Goal: Navigation & Orientation: Find specific page/section

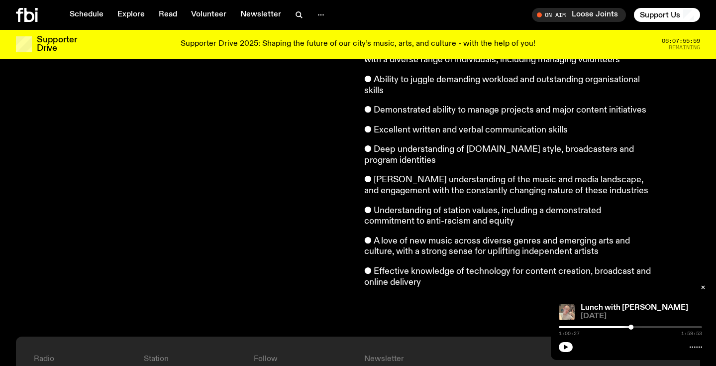
scroll to position [818, 0]
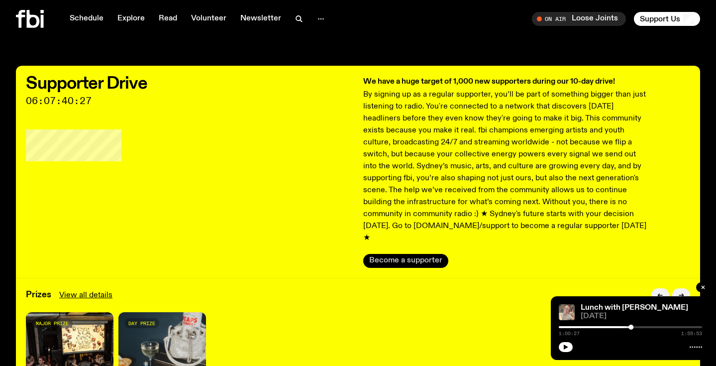
click at [420, 254] on button "Become a supporter" at bounding box center [405, 261] width 85 height 14
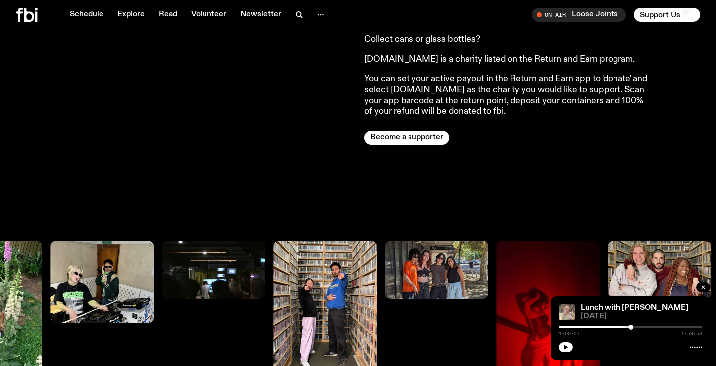
scroll to position [937, 0]
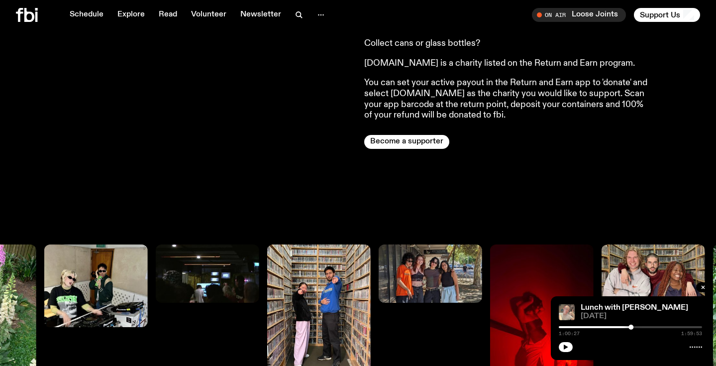
click at [296, 165] on div "We are a radio station powered by a community of local broadcasters and creativ…" at bounding box center [358, 135] width 716 height 502
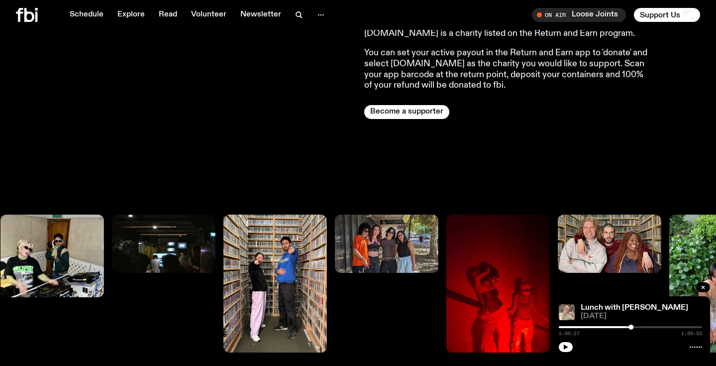
scroll to position [966, 0]
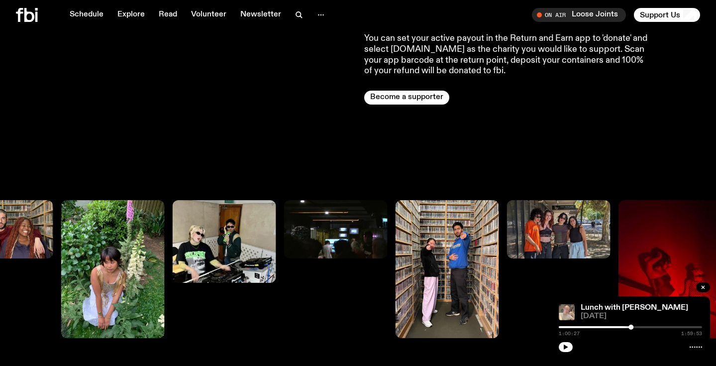
scroll to position [981, 0]
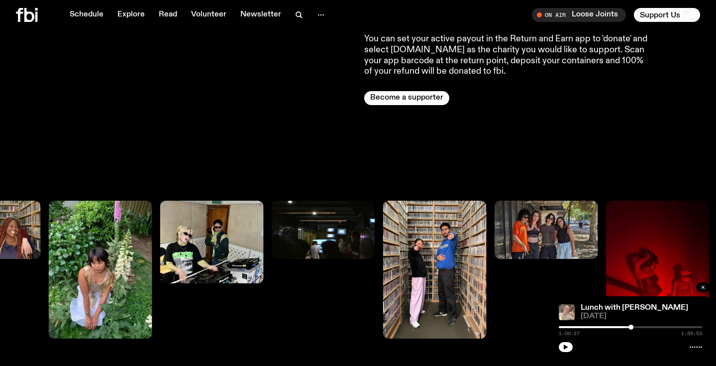
click at [707, 286] on button "button" at bounding box center [704, 287] width 14 height 10
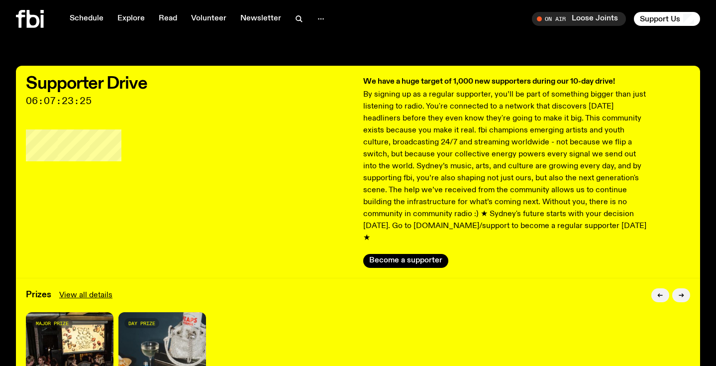
scroll to position [0, 0]
click at [390, 254] on button "Become a supporter" at bounding box center [405, 261] width 85 height 14
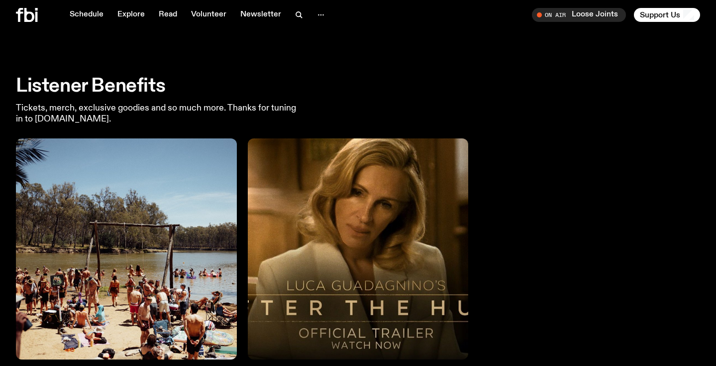
scroll to position [1845, 0]
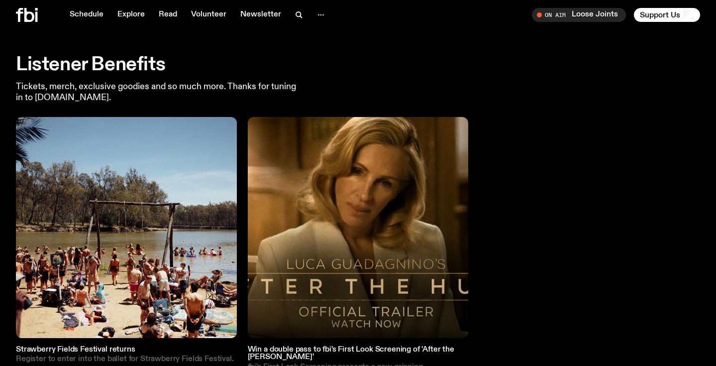
click at [168, 356] on p "Register to enter into the ballet for Strawberry Fields Festival." at bounding box center [126, 359] width 221 height 7
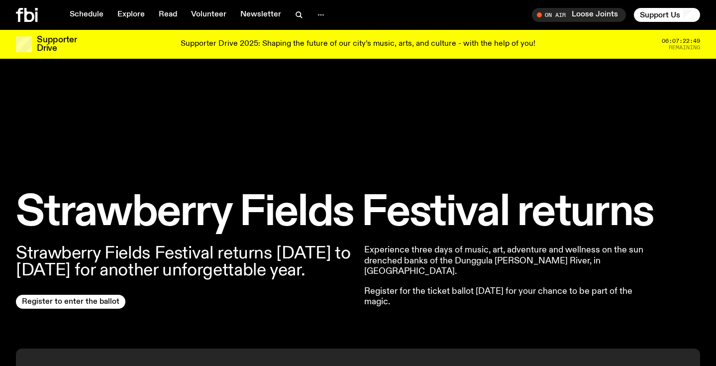
scroll to position [160, 0]
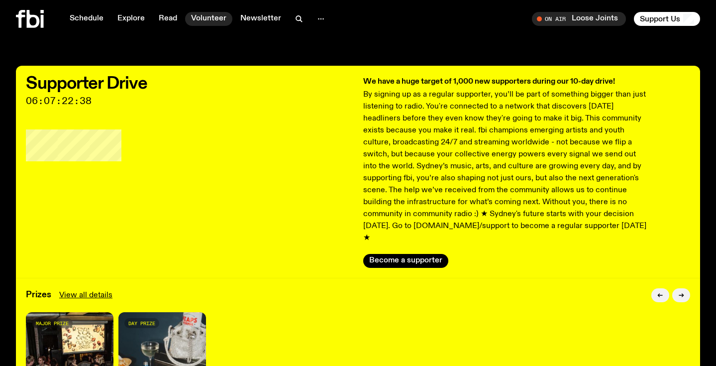
click at [211, 20] on link "Volunteer" at bounding box center [208, 19] width 47 height 14
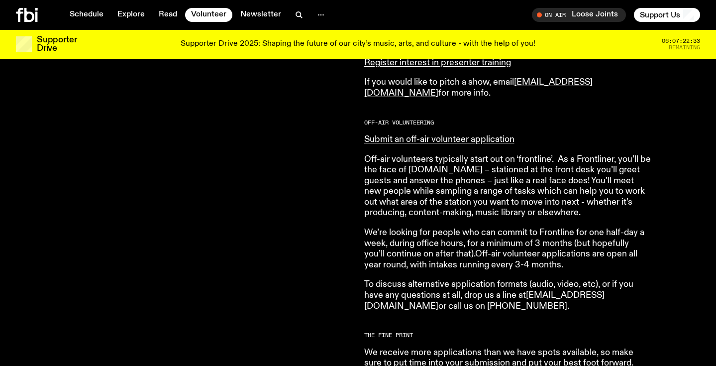
scroll to position [609, 0]
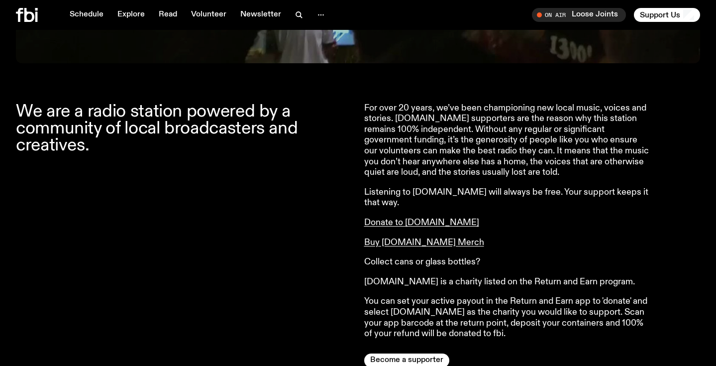
scroll to position [723, 0]
